Goal: Find specific page/section: Find specific page/section

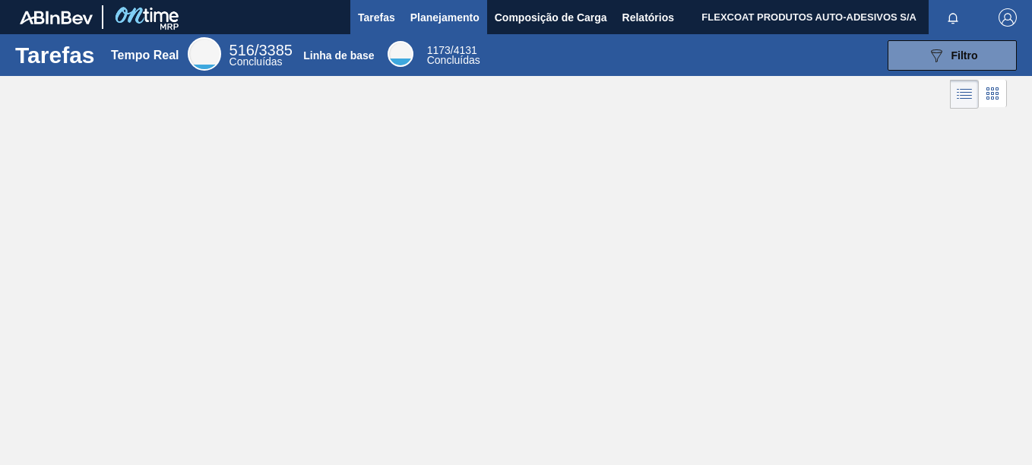
click at [423, 17] on span "Planejamento" at bounding box center [444, 17] width 69 height 18
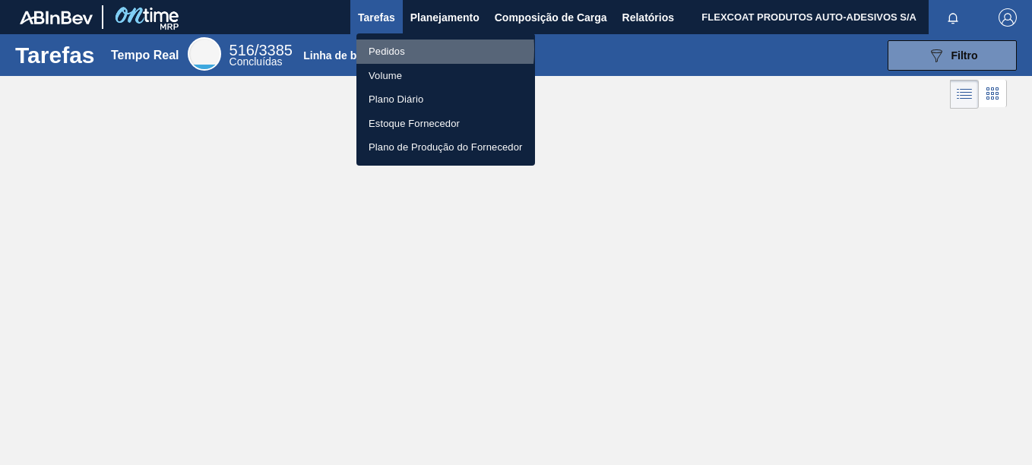
click at [391, 49] on li "Pedidos" at bounding box center [445, 52] width 179 height 24
